Goal: Information Seeking & Learning: Learn about a topic

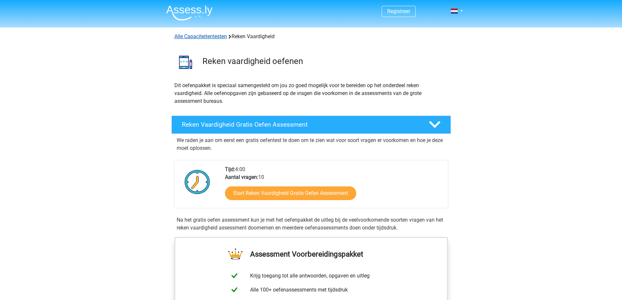
click at [209, 39] on link "Alle Capaciteitentesten" at bounding box center [200, 36] width 53 height 6
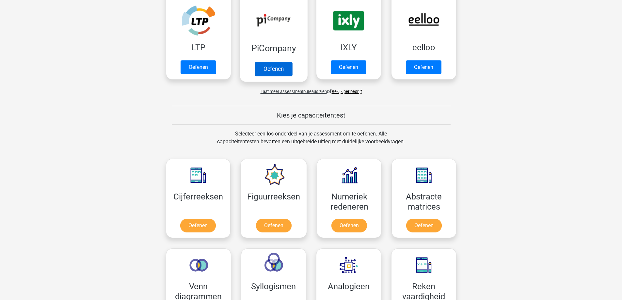
scroll to position [261, 0]
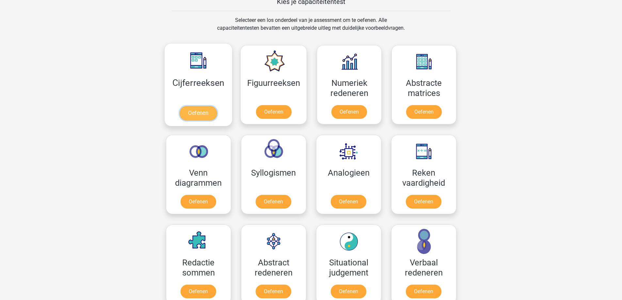
click at [216, 120] on link "Oefenen" at bounding box center [197, 113] width 37 height 14
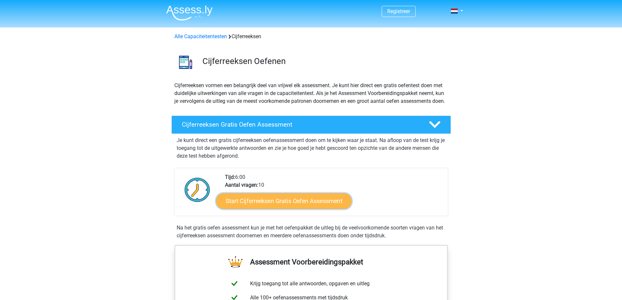
click at [294, 209] on link "Start Cijferreeksen Gratis Oefen Assessment" at bounding box center [283, 201] width 135 height 16
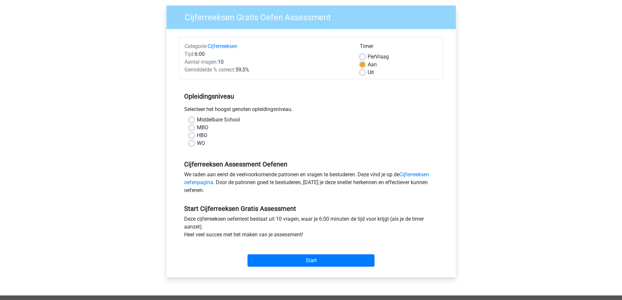
scroll to position [65, 0]
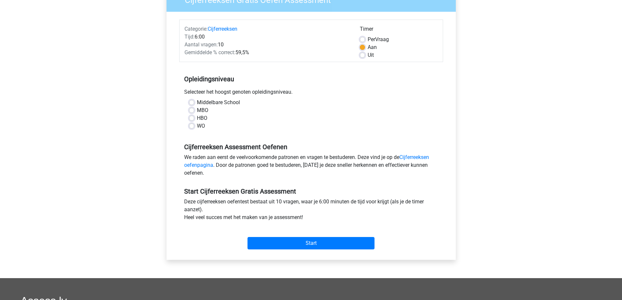
click at [189, 130] on div "Middelbare School MBO HBO WO" at bounding box center [311, 114] width 254 height 31
click at [197, 106] on label "Middelbare School" at bounding box center [218, 103] width 43 height 8
click at [194, 105] on input "Middelbare School" at bounding box center [191, 102] width 5 height 7
radio input "true"
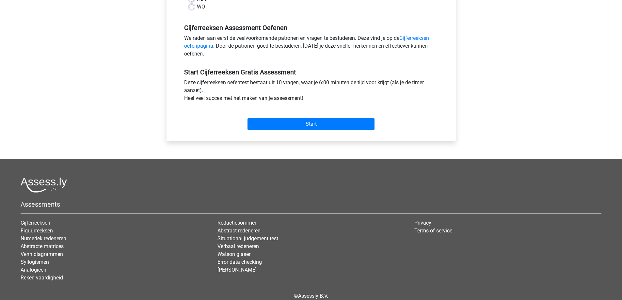
scroll to position [196, 0]
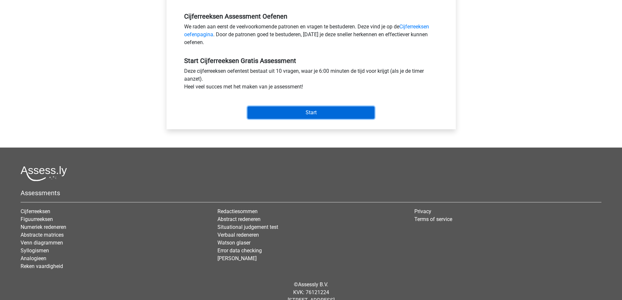
click at [333, 119] on input "Start" at bounding box center [310, 112] width 127 height 12
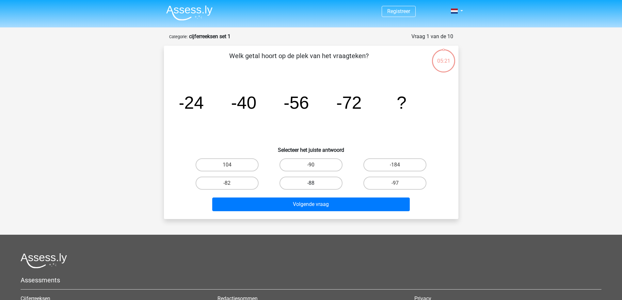
click at [313, 190] on label "-88" at bounding box center [310, 183] width 63 height 13
click at [313, 187] on input "-88" at bounding box center [313, 185] width 4 height 4
radio input "true"
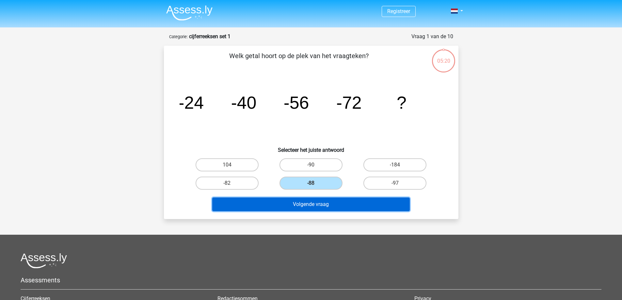
click at [326, 211] on button "Volgende vraag" at bounding box center [310, 204] width 197 height 14
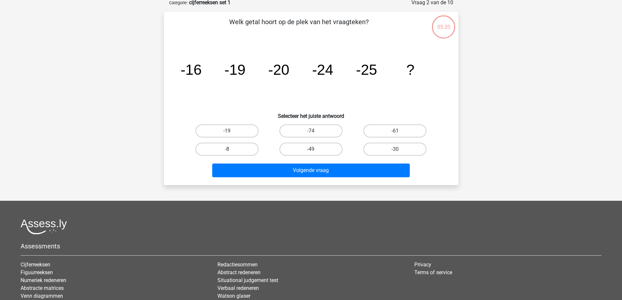
scroll to position [36, 0]
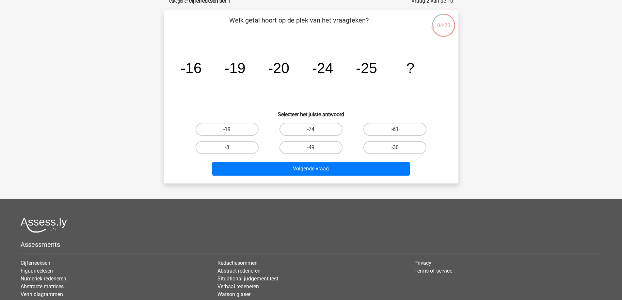
click at [388, 154] on label "-30" at bounding box center [394, 147] width 63 height 13
click at [395, 152] on input "-30" at bounding box center [397, 149] width 4 height 4
radio input "true"
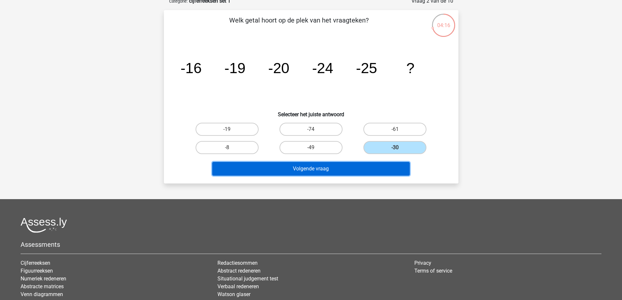
click at [349, 176] on button "Volgende vraag" at bounding box center [310, 169] width 197 height 14
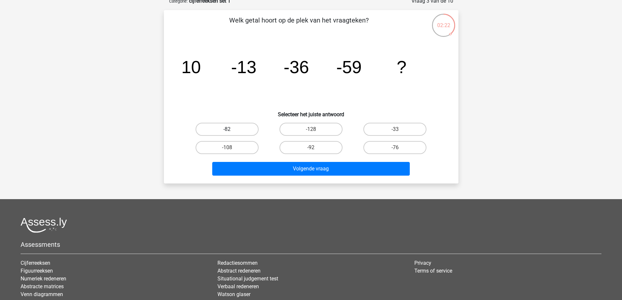
click at [246, 136] on label "-82" at bounding box center [226, 129] width 63 height 13
click at [231, 133] on input "-82" at bounding box center [229, 131] width 4 height 4
radio input "true"
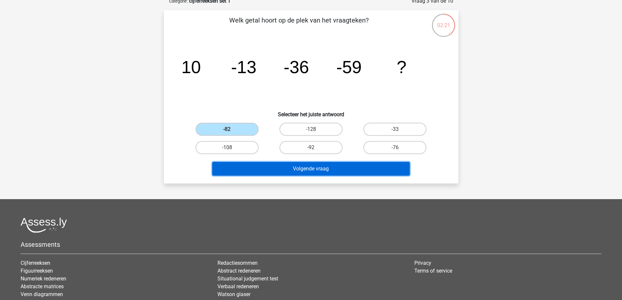
click at [323, 176] on button "Volgende vraag" at bounding box center [310, 169] width 197 height 14
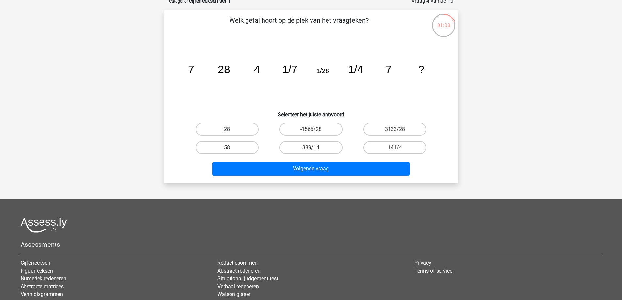
drag, startPoint x: 223, startPoint y: 140, endPoint x: 225, endPoint y: 145, distance: 5.2
click at [224, 136] on label "28" at bounding box center [226, 129] width 63 height 13
click at [227, 133] on input "28" at bounding box center [229, 131] width 4 height 4
radio input "true"
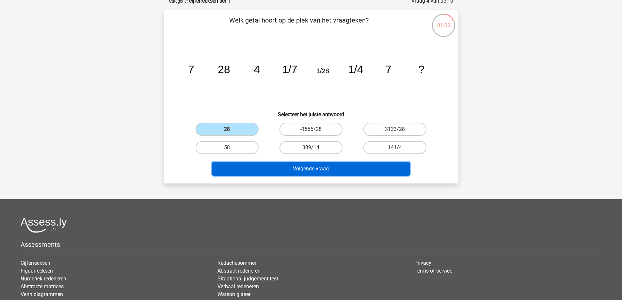
click at [318, 176] on button "Volgende vraag" at bounding box center [310, 169] width 197 height 14
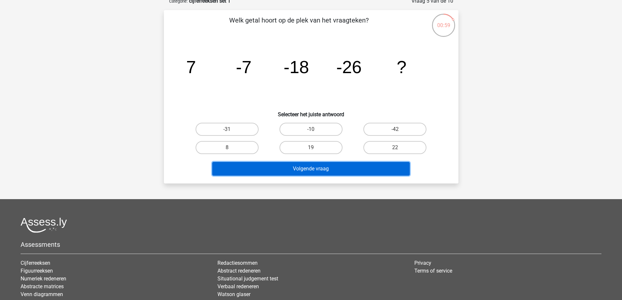
click at [332, 176] on button "Volgende vraag" at bounding box center [310, 169] width 197 height 14
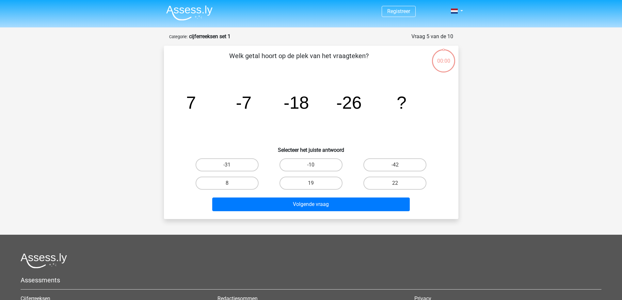
scroll to position [36, 0]
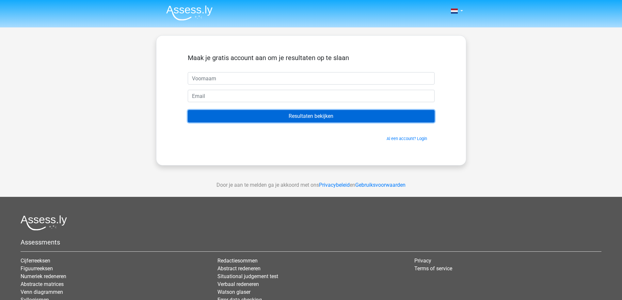
click at [378, 122] on input "Resultaten bekijken" at bounding box center [311, 116] width 247 height 12
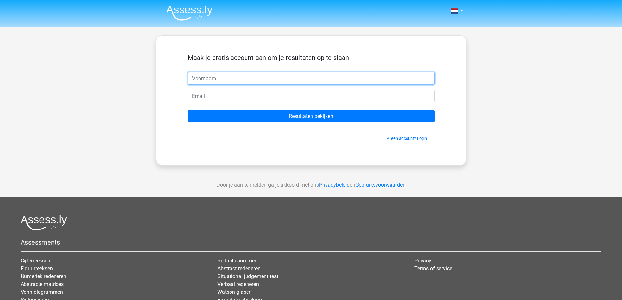
click at [266, 85] on input "text" at bounding box center [311, 78] width 247 height 12
type input "Marianne"
click at [248, 102] on input "email" at bounding box center [311, 96] width 247 height 12
type input "marianne1872@gmail.com"
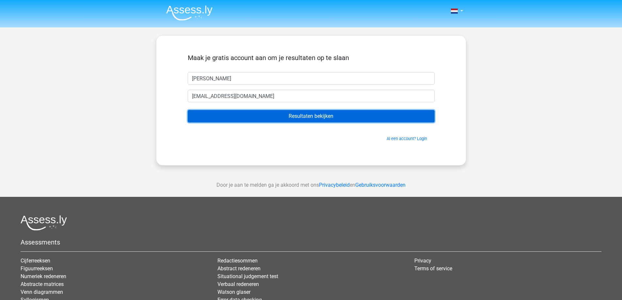
click at [281, 122] on input "Resultaten bekijken" at bounding box center [311, 116] width 247 height 12
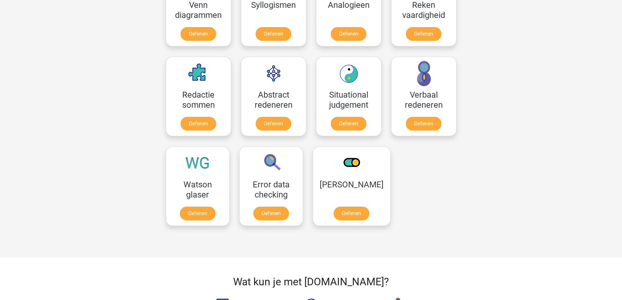
scroll to position [427, 0]
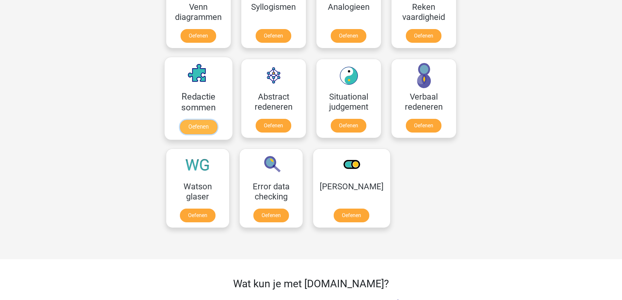
click at [217, 134] on link "Oefenen" at bounding box center [197, 127] width 37 height 14
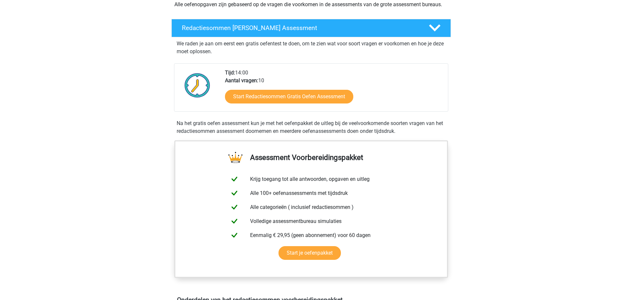
scroll to position [98, 0]
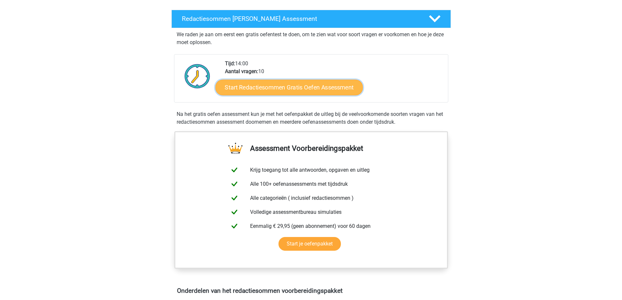
click at [303, 95] on link "Start Redactiesommen Gratis Oefen Assessment" at bounding box center [288, 87] width 147 height 16
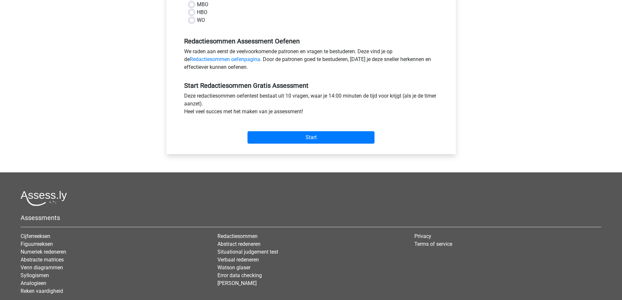
scroll to position [196, 0]
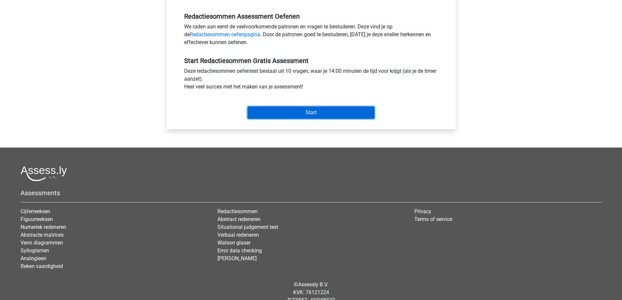
click at [335, 119] on input "Start" at bounding box center [310, 112] width 127 height 12
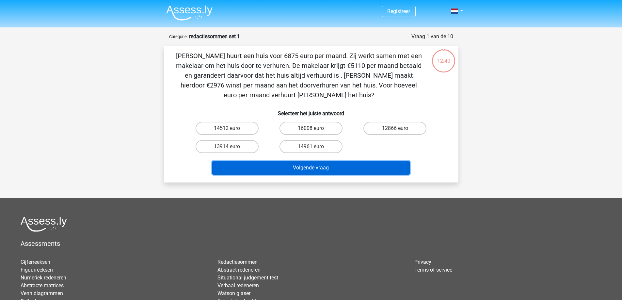
click at [355, 175] on button "Volgende vraag" at bounding box center [310, 168] width 197 height 14
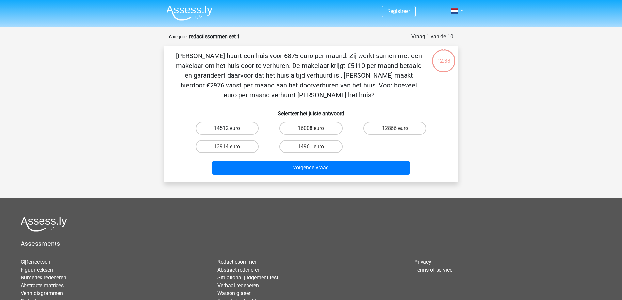
drag, startPoint x: 256, startPoint y: 172, endPoint x: 366, endPoint y: 201, distance: 113.4
click at [257, 135] on label "14512 euro" at bounding box center [226, 128] width 63 height 13
click at [231, 132] on input "14512 euro" at bounding box center [229, 130] width 4 height 4
radio input "true"
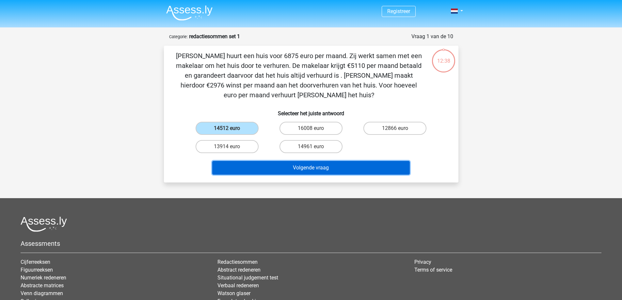
click at [357, 175] on button "Volgende vraag" at bounding box center [310, 168] width 197 height 14
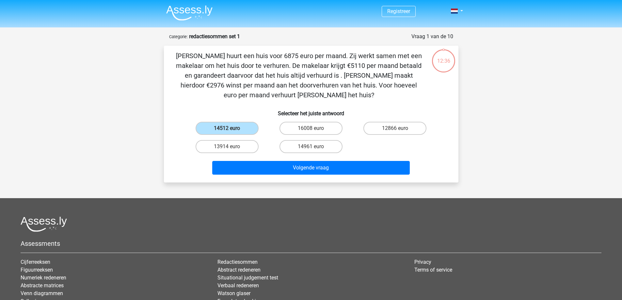
click at [269, 156] on div "13914 euro" at bounding box center [227, 146] width 84 height 18
click at [252, 153] on label "13914 euro" at bounding box center [226, 146] width 63 height 13
click at [231, 151] on input "13914 euro" at bounding box center [229, 149] width 4 height 4
radio input "true"
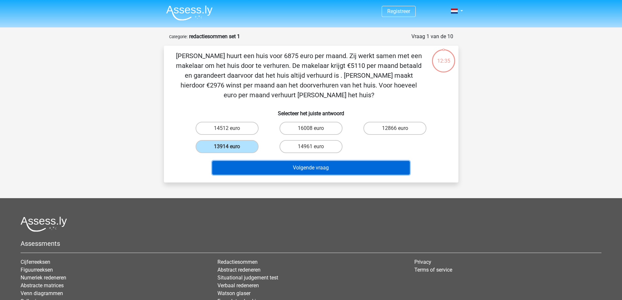
click at [319, 175] on button "Volgende vraag" at bounding box center [310, 168] width 197 height 14
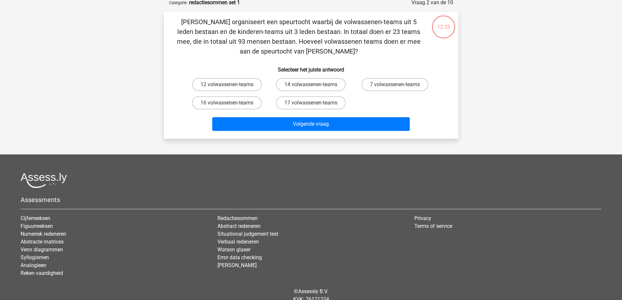
scroll to position [36, 0]
